Goal: Information Seeking & Learning: Learn about a topic

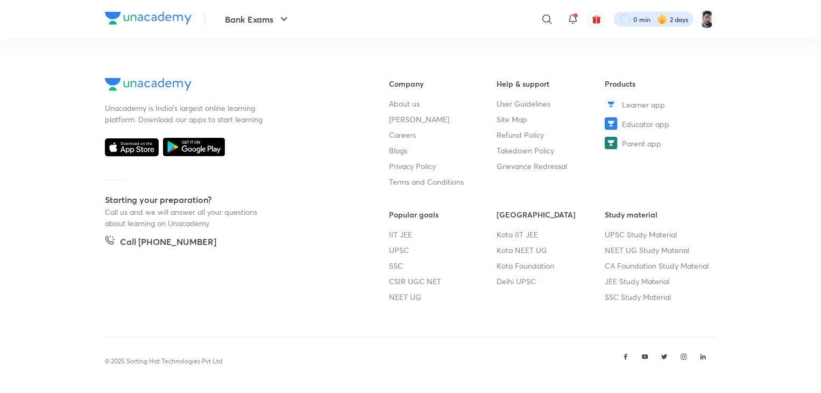
click at [639, 24] on div at bounding box center [654, 19] width 80 height 15
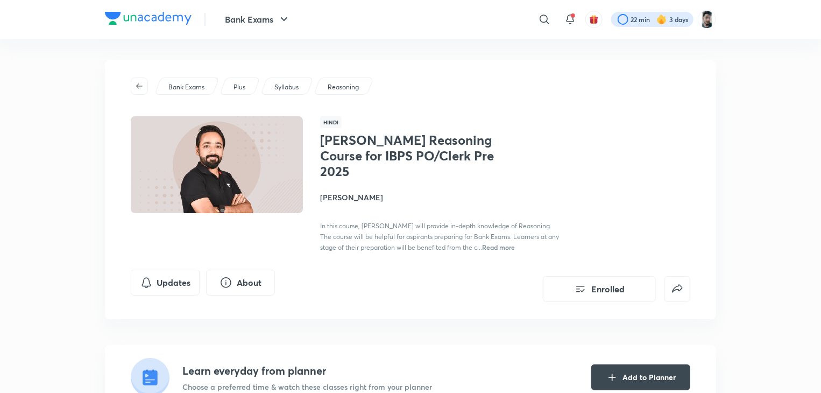
click at [677, 21] on div at bounding box center [652, 19] width 82 height 15
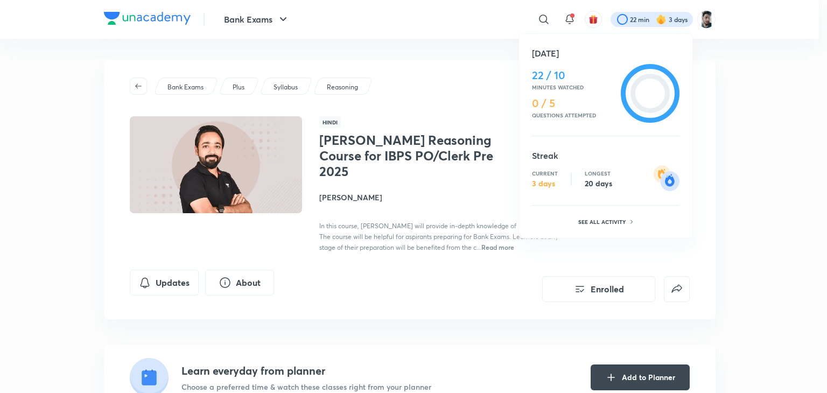
click at [540, 181] on p "3 days" at bounding box center [545, 184] width 26 height 10
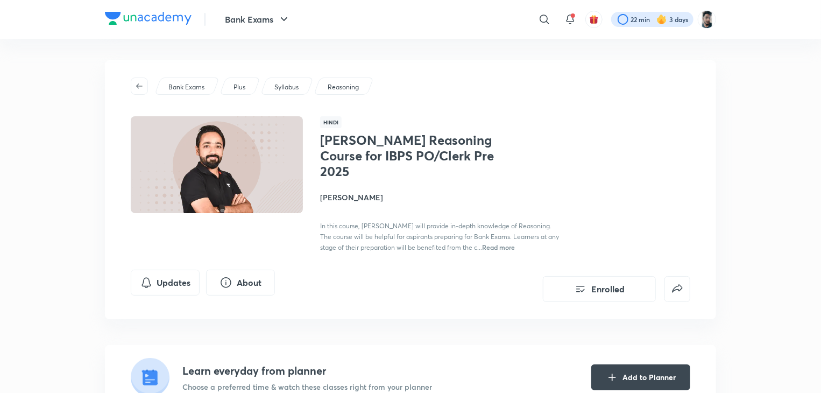
click at [622, 19] on div at bounding box center [652, 19] width 82 height 15
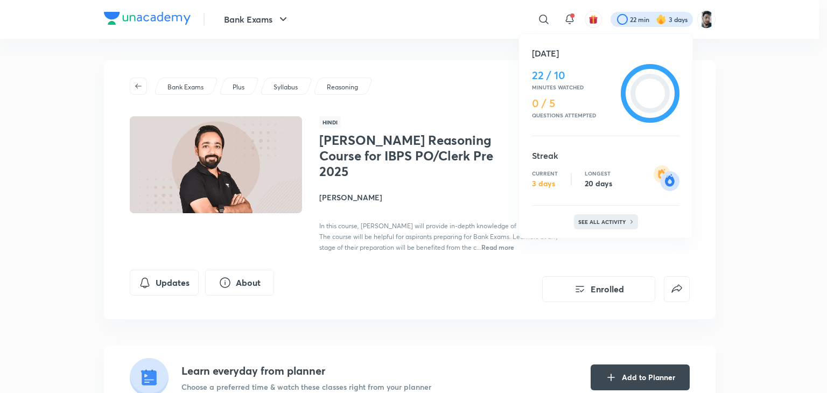
click at [619, 216] on div "See all activity" at bounding box center [606, 221] width 64 height 15
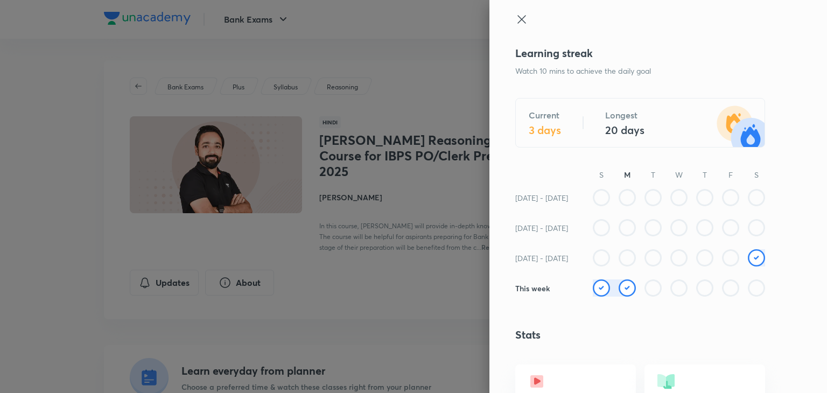
click at [593, 287] on img at bounding box center [601, 287] width 17 height 17
click at [748, 259] on img at bounding box center [756, 257] width 17 height 17
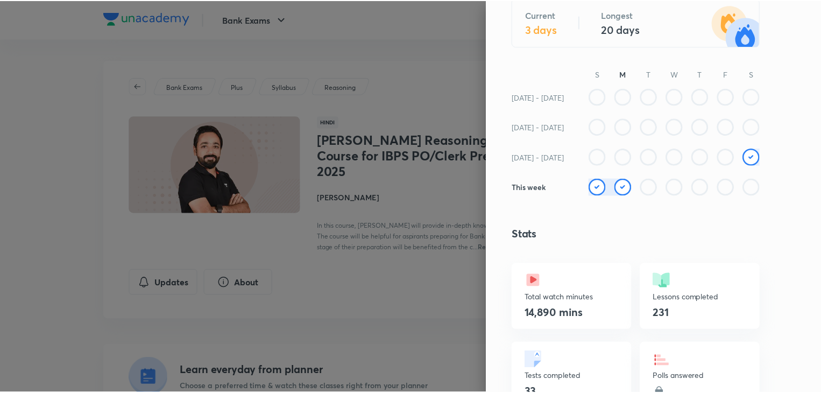
scroll to position [127, 0]
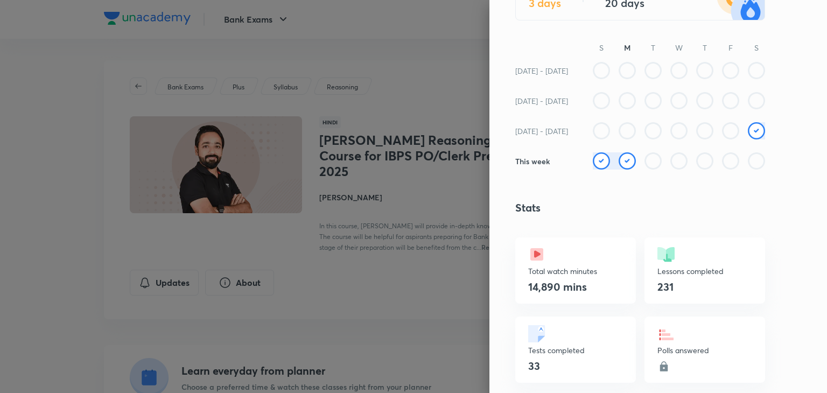
drag, startPoint x: 594, startPoint y: 161, endPoint x: 626, endPoint y: 160, distance: 32.8
click at [626, 160] on div at bounding box center [679, 167] width 172 height 30
click at [626, 160] on img at bounding box center [626, 160] width 17 height 17
click at [398, 74] on div at bounding box center [413, 196] width 827 height 393
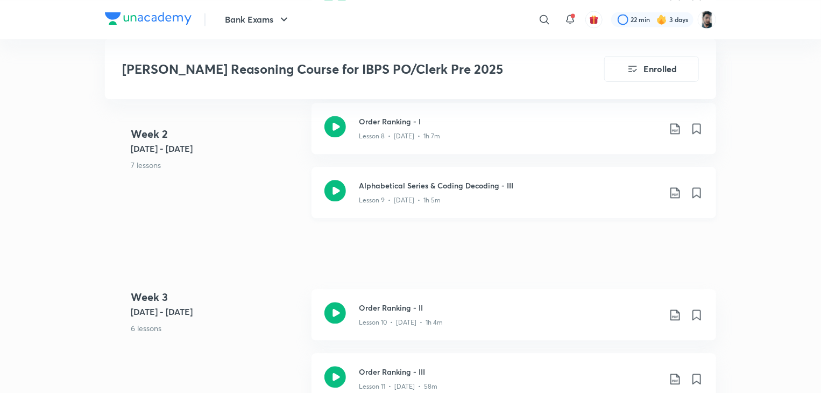
scroll to position [1159, 0]
click at [334, 180] on icon at bounding box center [336, 191] width 22 height 22
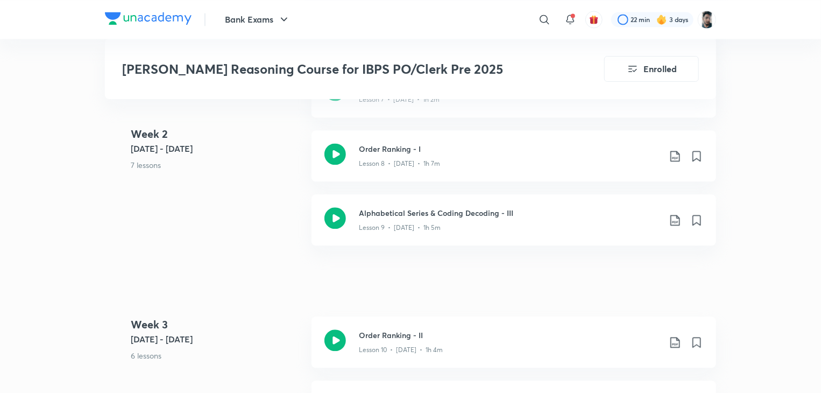
scroll to position [1132, 0]
click at [337, 207] on icon at bounding box center [336, 218] width 22 height 22
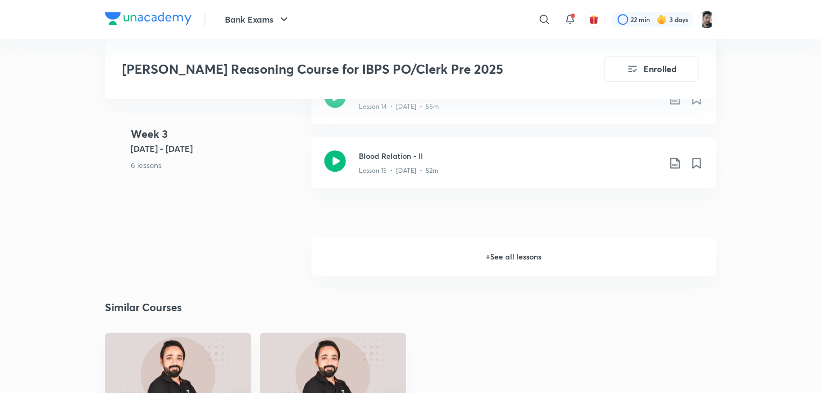
scroll to position [1632, 0]
click at [474, 246] on h6 "+ See all lessons" at bounding box center [514, 256] width 405 height 38
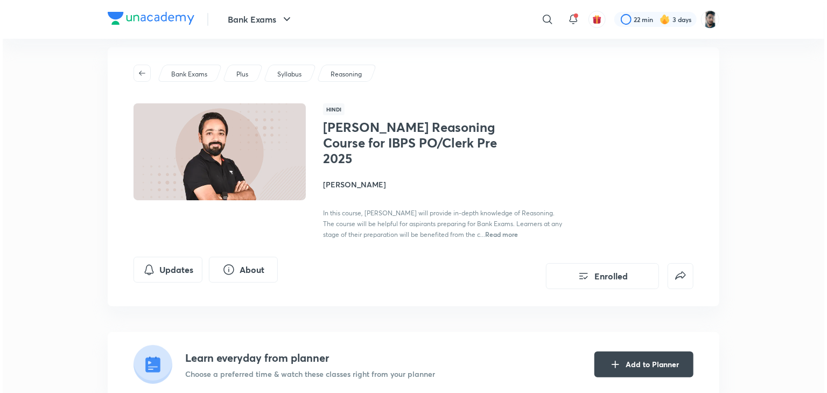
scroll to position [0, 0]
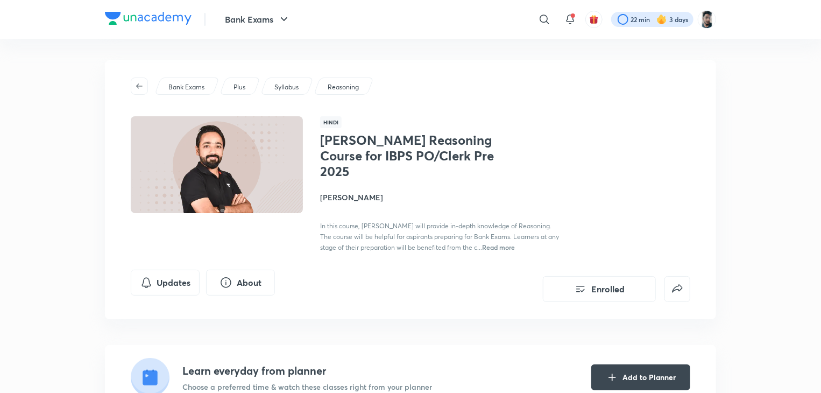
click at [637, 22] on div at bounding box center [652, 19] width 82 height 15
